Goal: Check status: Check status

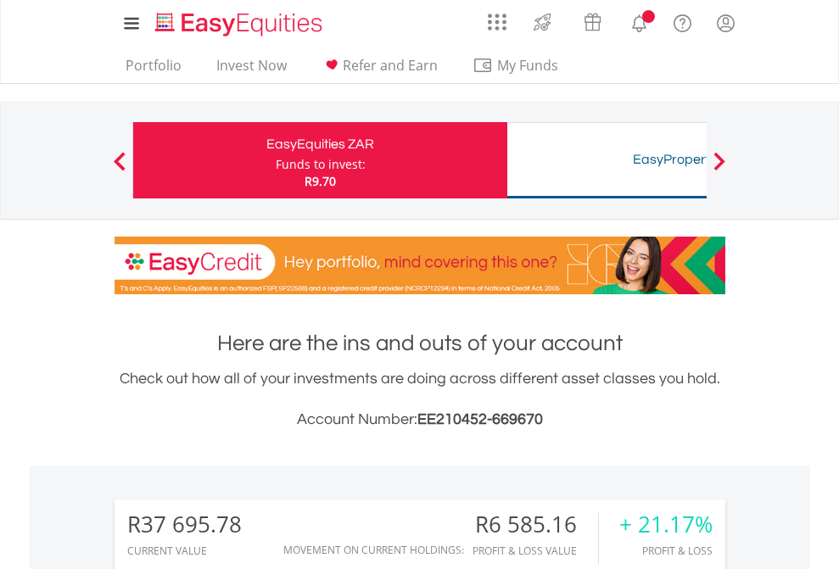
scroll to position [163, 266]
click at [276, 160] on div "Funds to invest:" at bounding box center [321, 164] width 90 height 17
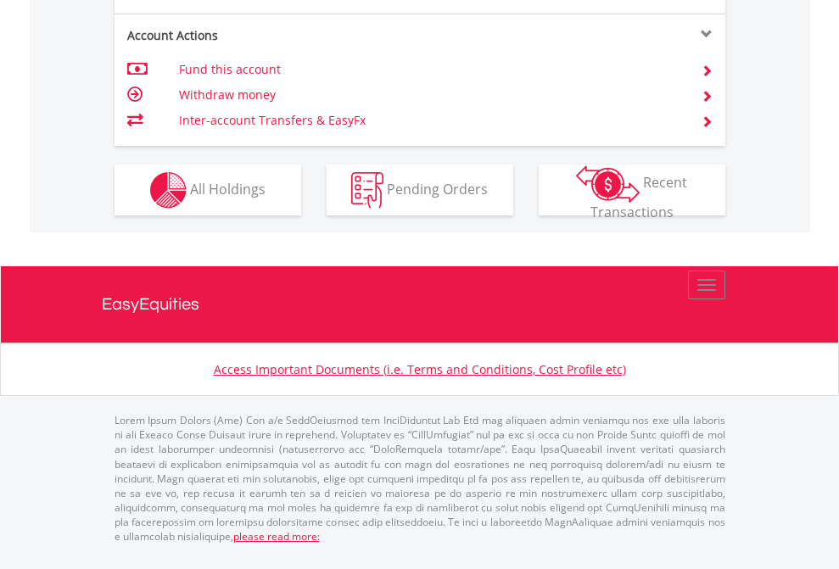
scroll to position [1728, 0]
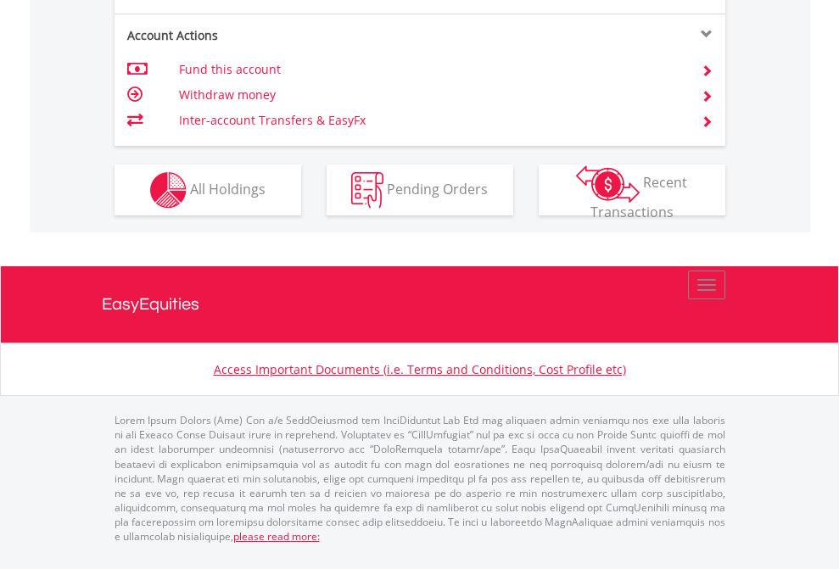
scroll to position [122, 0]
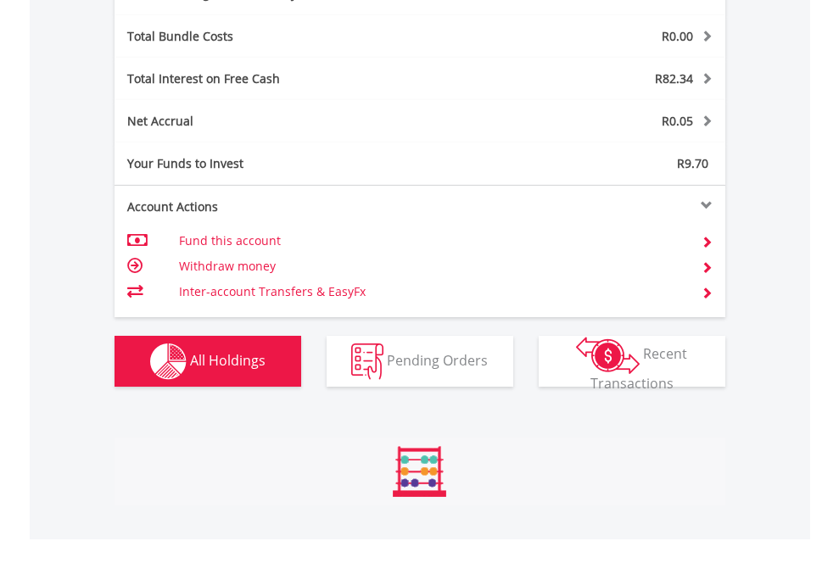
scroll to position [2022, 0]
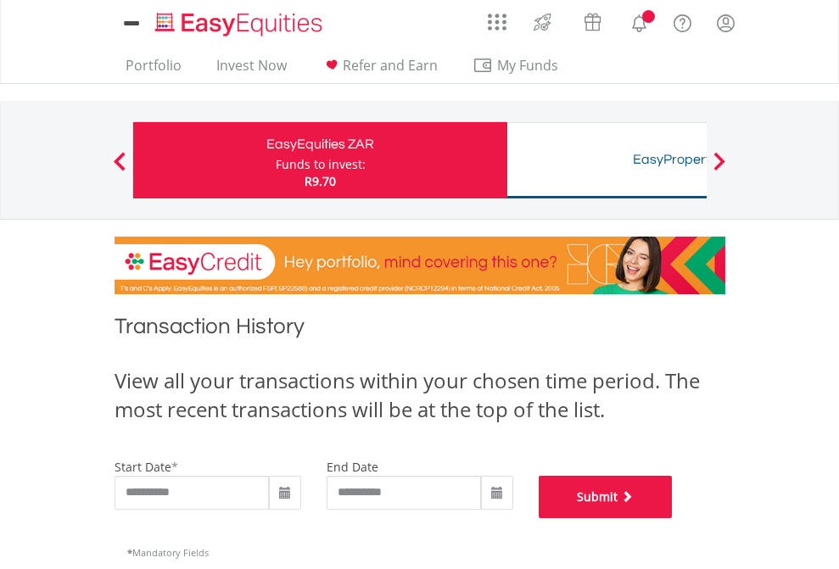
click at [673, 518] on button "Submit" at bounding box center [606, 497] width 134 height 42
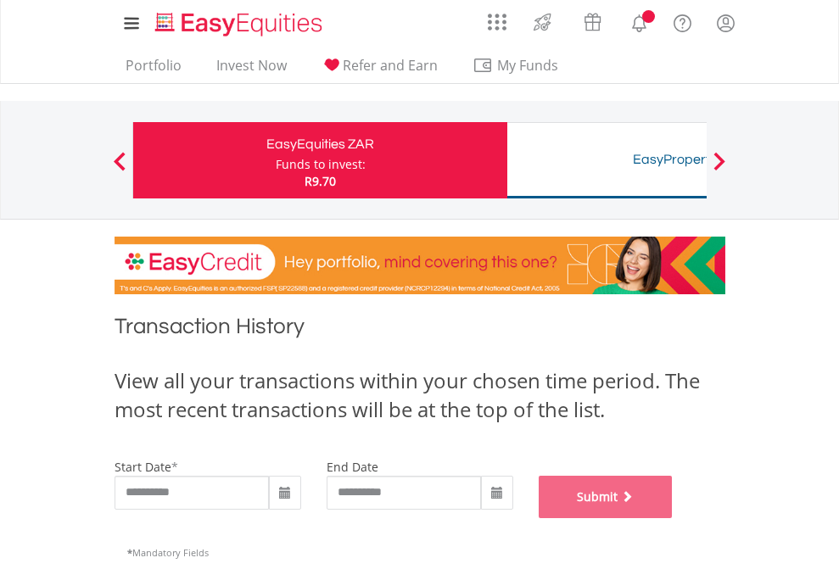
scroll to position [688, 0]
